Goal: Check status: Check status

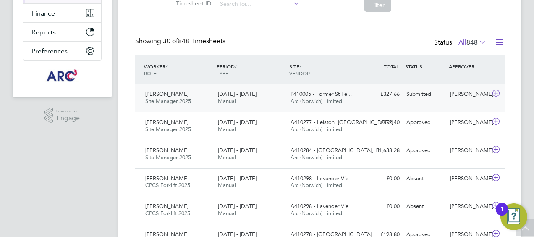
click at [475, 96] on div "[PERSON_NAME]" at bounding box center [468, 94] width 44 height 14
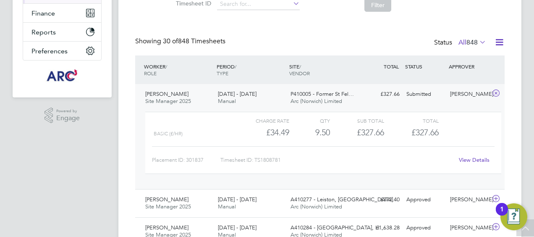
click at [472, 159] on link "View Details" at bounding box center [474, 159] width 31 height 7
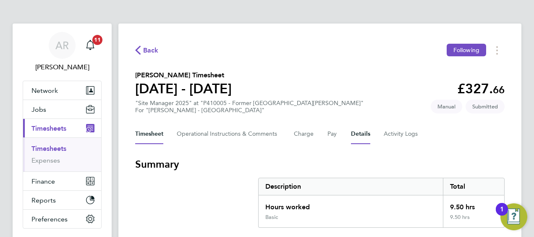
click at [363, 135] on button "Details" at bounding box center [360, 134] width 19 height 20
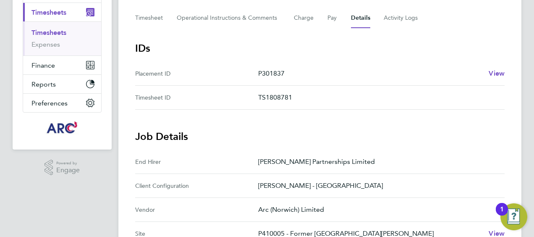
scroll to position [26, 0]
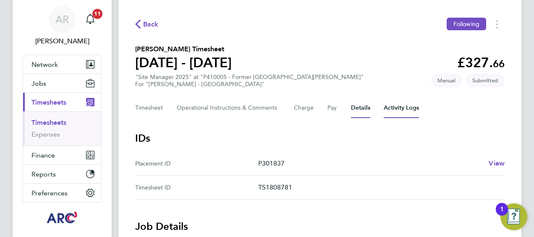
click at [404, 108] on Logs-tab "Activity Logs" at bounding box center [400, 108] width 35 height 20
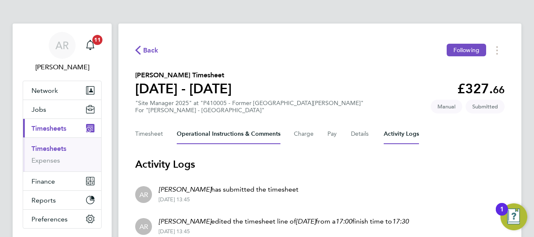
click at [186, 135] on Comments-tab "Operational Instructions & Comments" at bounding box center [229, 134] width 104 height 20
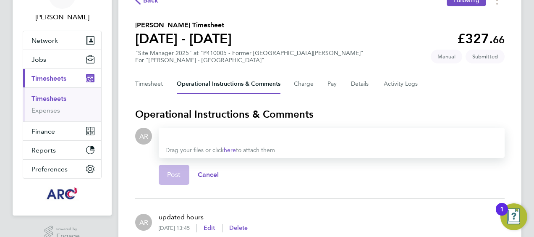
scroll to position [8, 0]
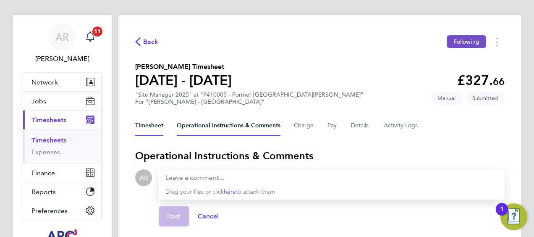
click at [156, 123] on button "Timesheet" at bounding box center [149, 125] width 28 height 20
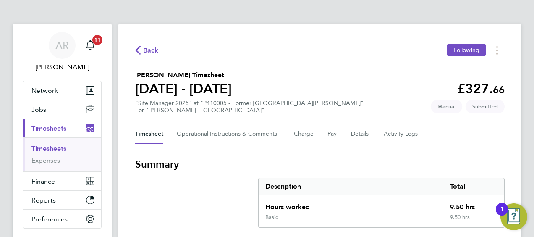
click at [134, 133] on div "Back Following [PERSON_NAME] Timesheet [DATE] - [DATE] £327. 66 "Site Manager 2…" at bounding box center [319, 195] width 403 height 345
click at [58, 147] on link "Timesheets" at bounding box center [48, 148] width 35 height 8
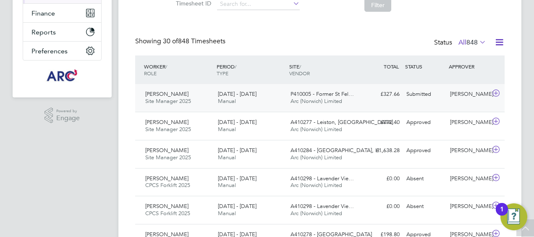
click at [331, 105] on div "P410005 - Former St Fel… Arc (Norwich) Limited" at bounding box center [323, 97] width 73 height 21
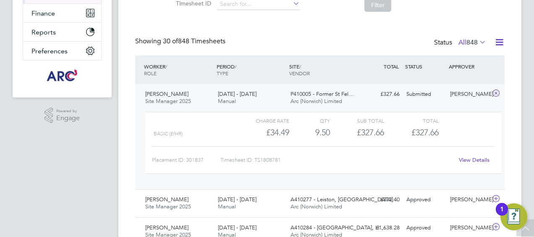
click at [463, 157] on link "View Details" at bounding box center [474, 159] width 31 height 7
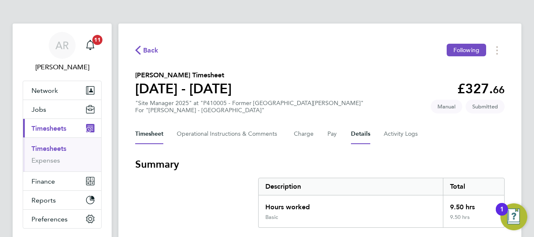
click at [360, 138] on button "Details" at bounding box center [360, 134] width 19 height 20
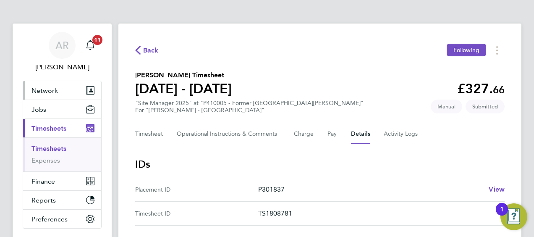
click at [42, 87] on span "Network" at bounding box center [44, 90] width 26 height 8
